Goal: Information Seeking & Learning: Learn about a topic

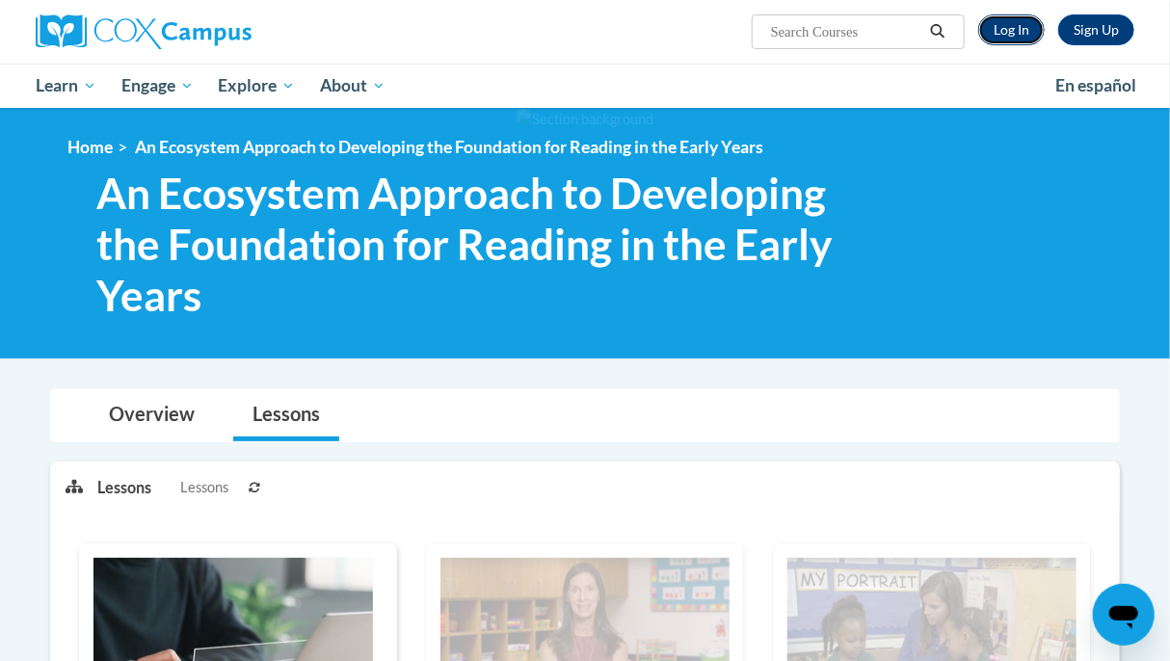
click at [1014, 32] on link "Log In" at bounding box center [1011, 29] width 66 height 31
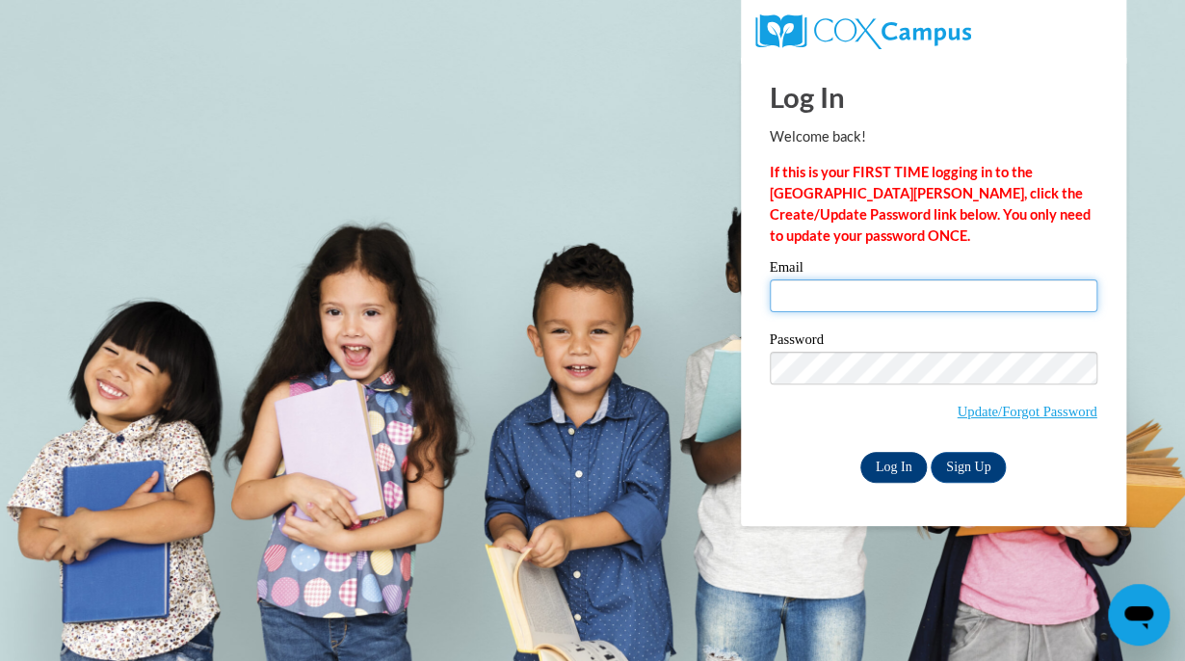
type input "[EMAIL_ADDRESS][DOMAIN_NAME]"
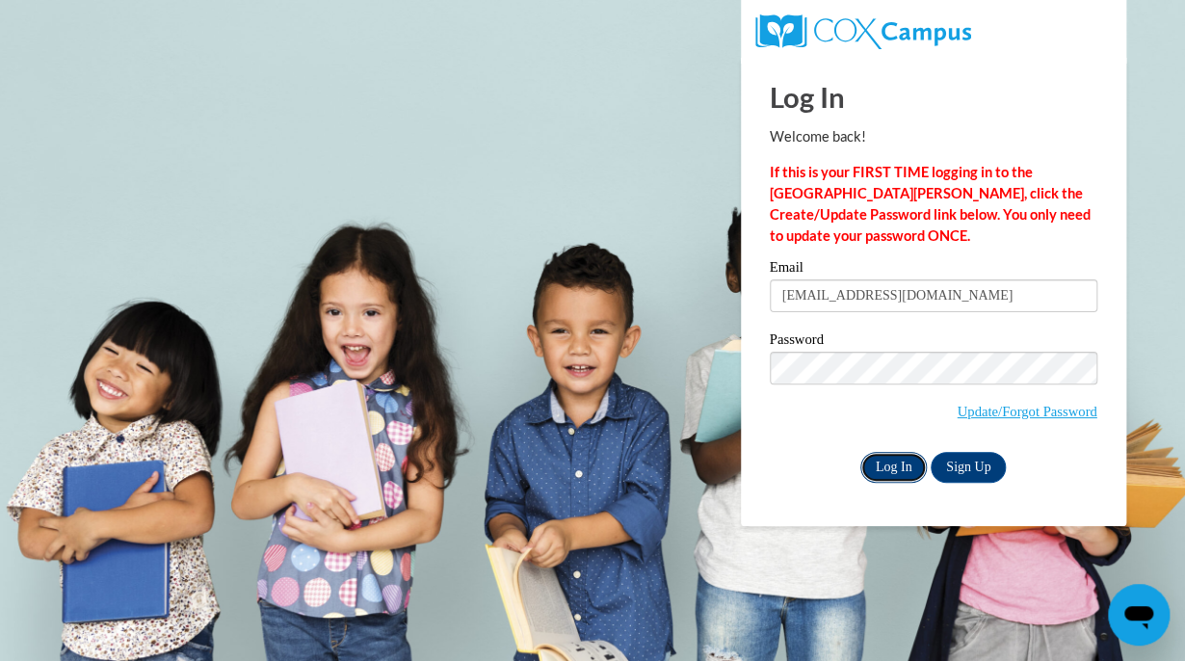
click at [880, 465] on input "Log In" at bounding box center [893, 467] width 67 height 31
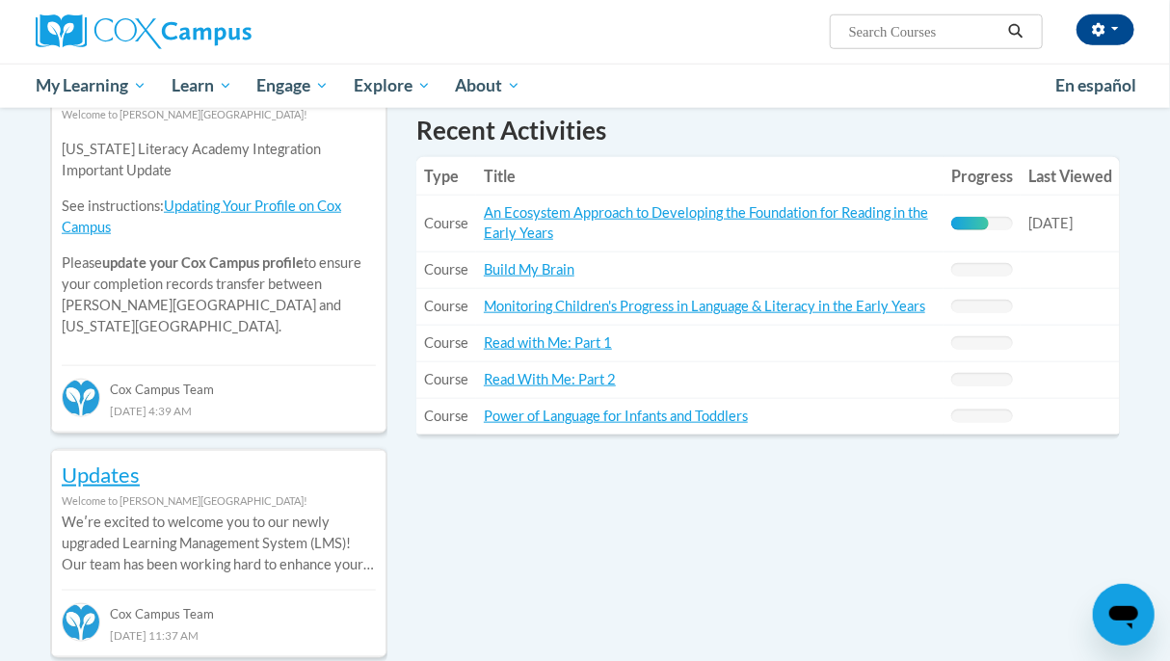
scroll to position [674, 0]
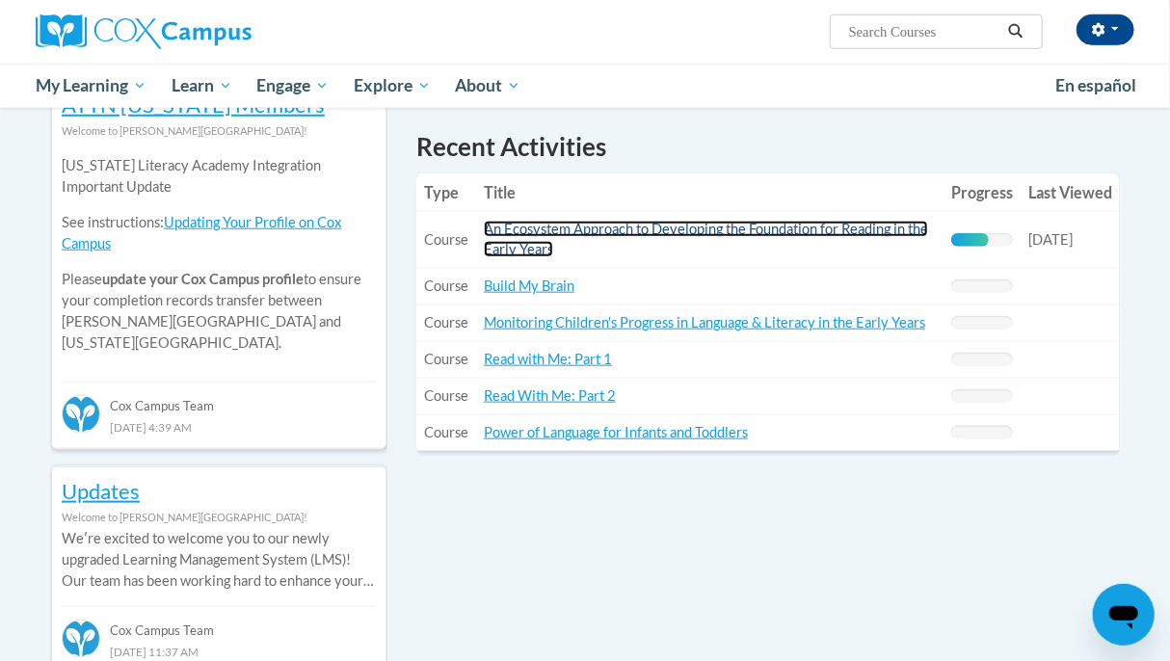
click at [912, 229] on link "An Ecosystem Approach to Developing the Foundation for Reading in the Early Yea…" at bounding box center [706, 239] width 444 height 37
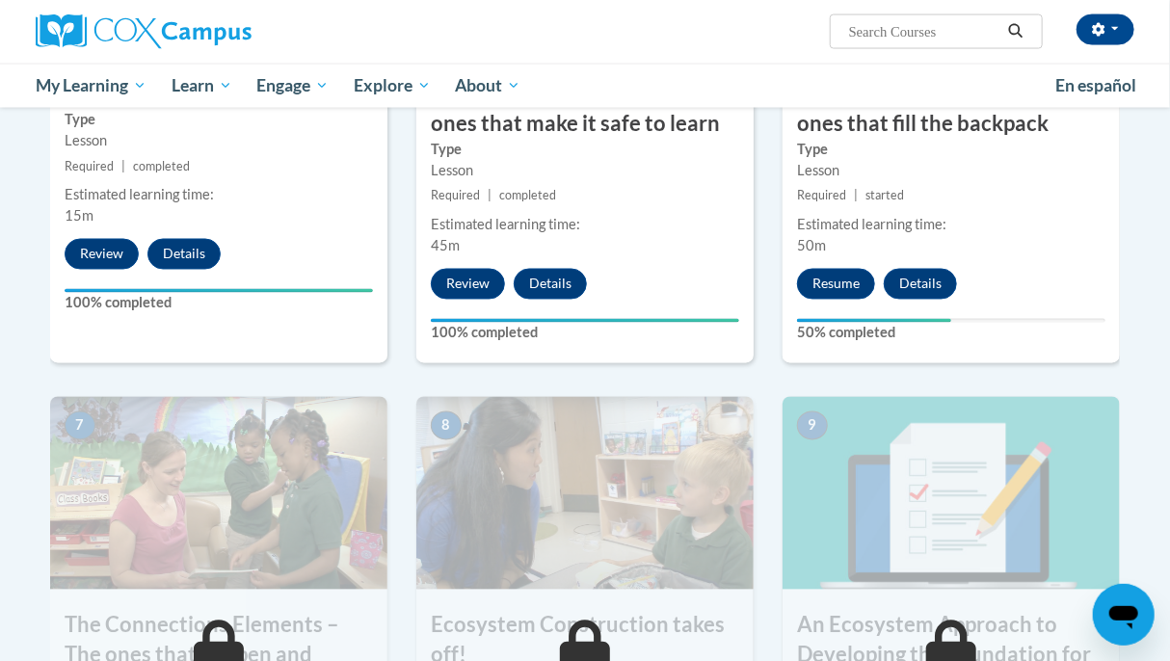
scroll to position [1277, 0]
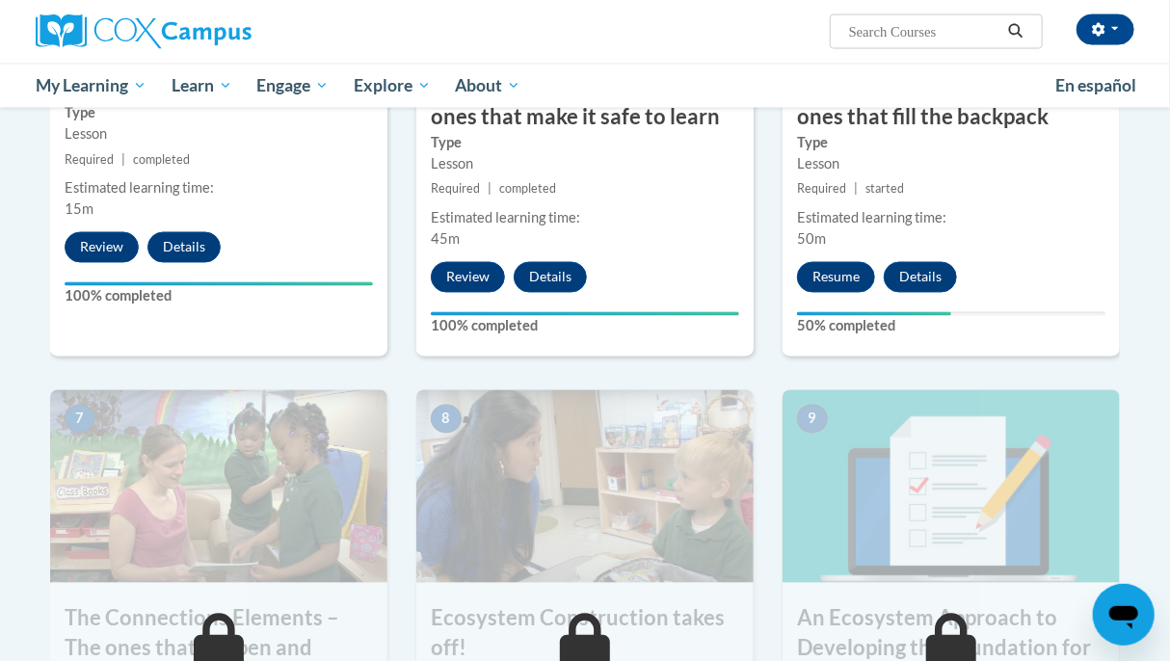
click at [1152, 431] on body "Deidra Watkins (America/New_York UTC-04:00) My Profile Inbox My Transcripts Log…" at bounding box center [585, 38] width 1170 height 2631
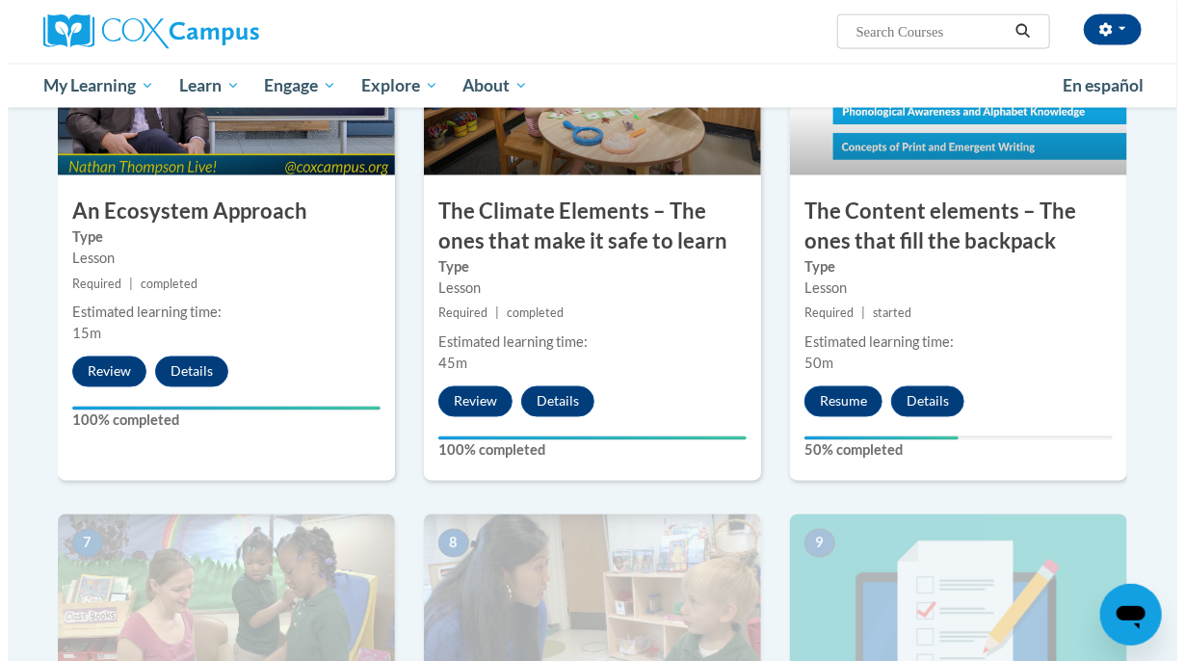
scroll to position [1114, 0]
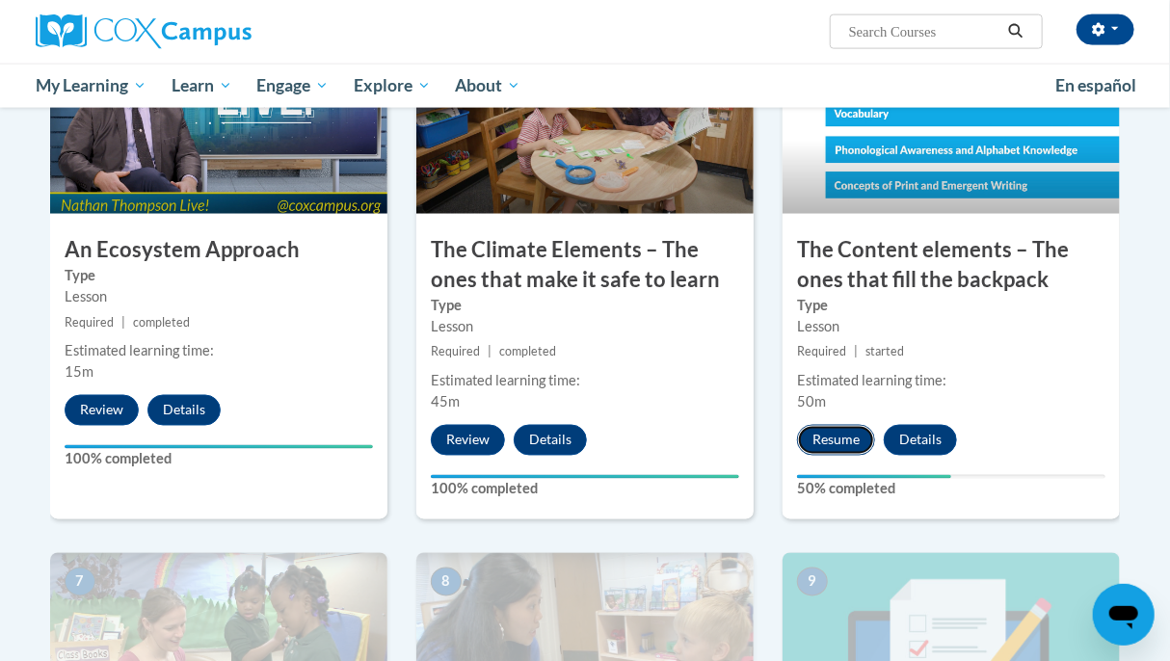
click at [833, 442] on button "Resume" at bounding box center [836, 440] width 78 height 31
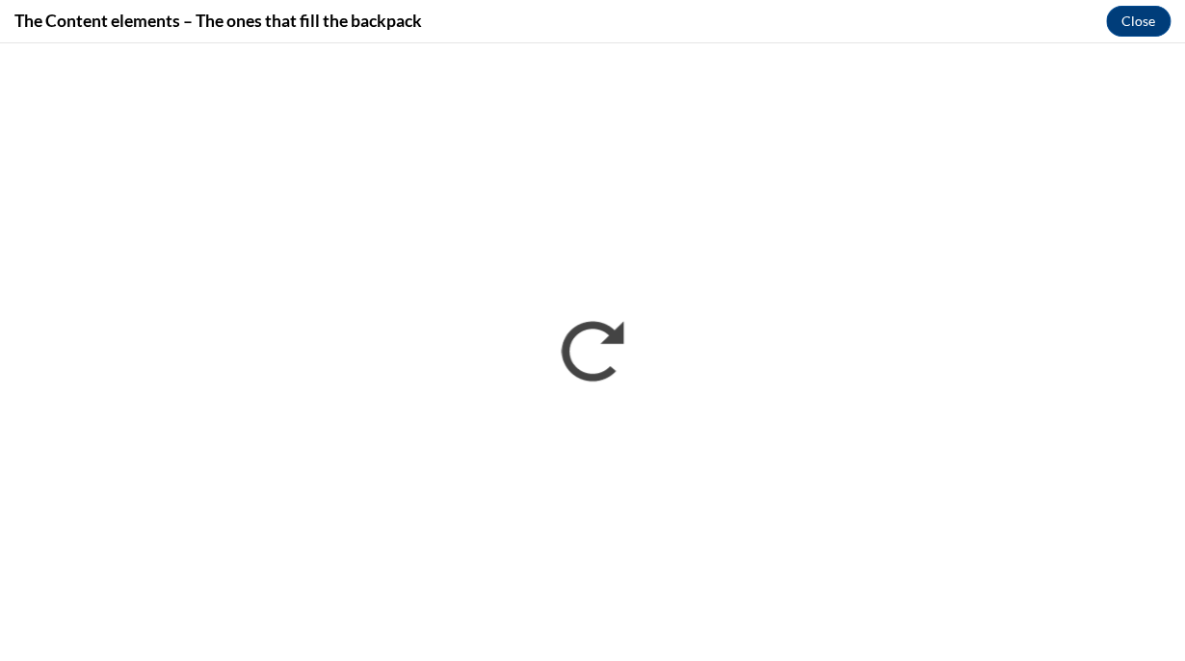
scroll to position [0, 0]
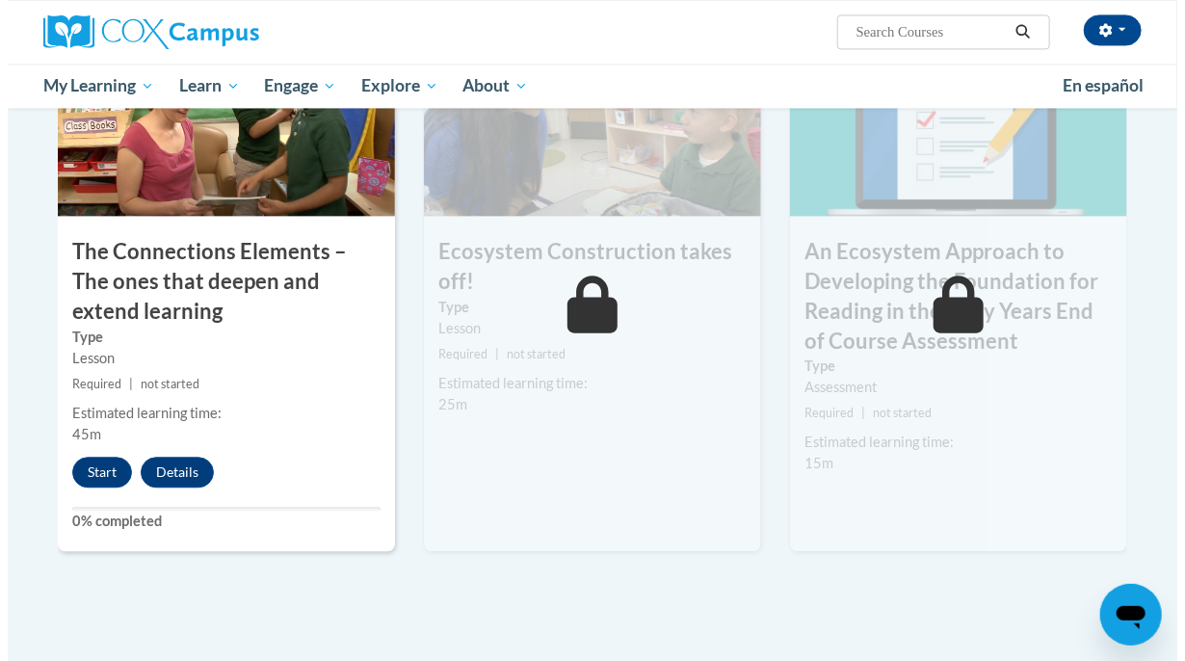
scroll to position [1670, 0]
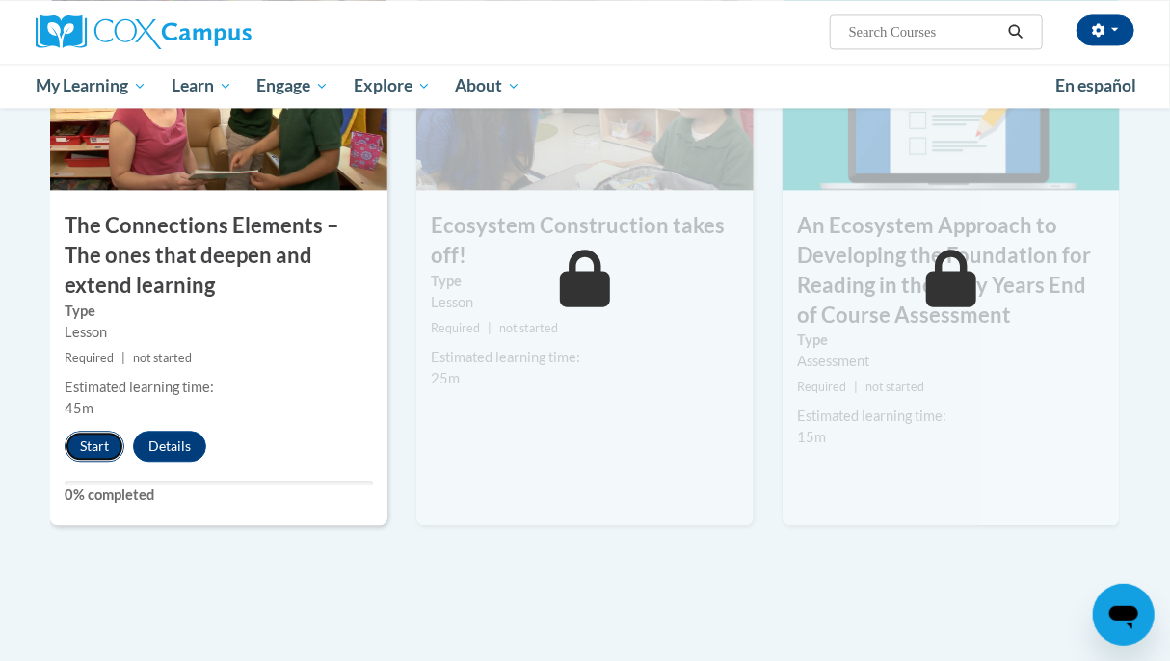
click at [102, 444] on button "Start" at bounding box center [95, 446] width 60 height 31
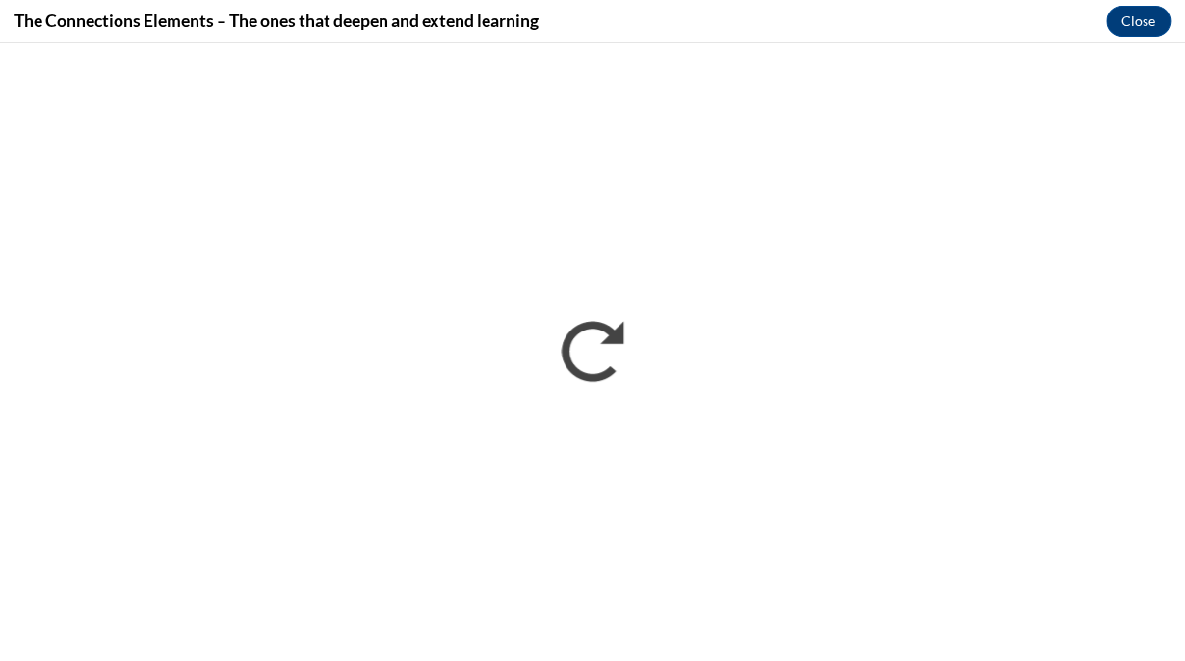
scroll to position [0, 0]
